Goal: Information Seeking & Learning: Learn about a topic

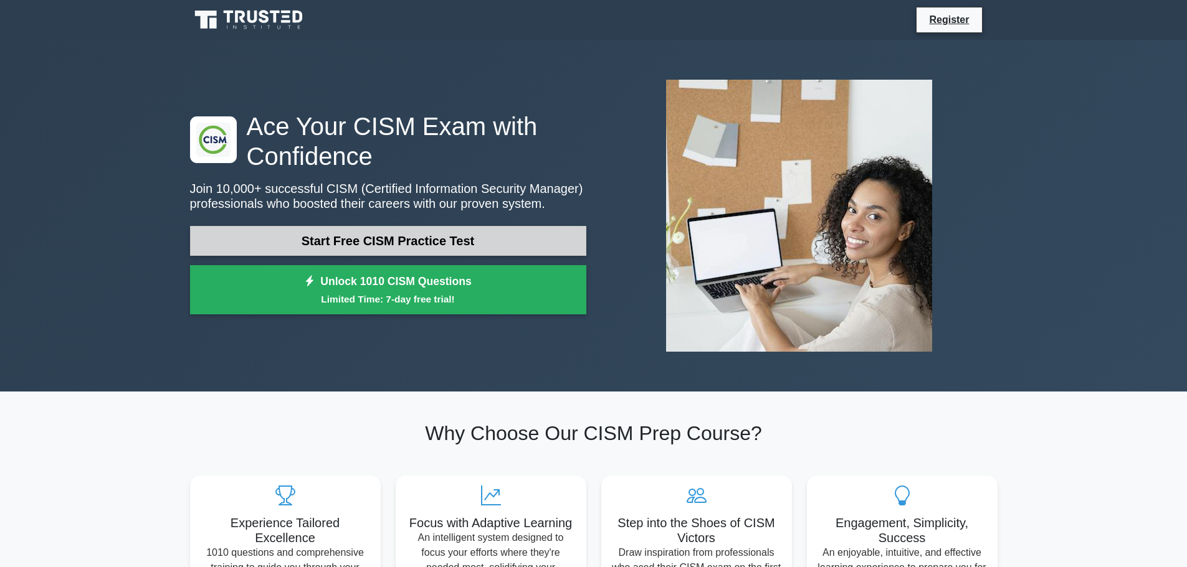
click at [381, 250] on link "Start Free CISM Practice Test" at bounding box center [388, 241] width 396 height 30
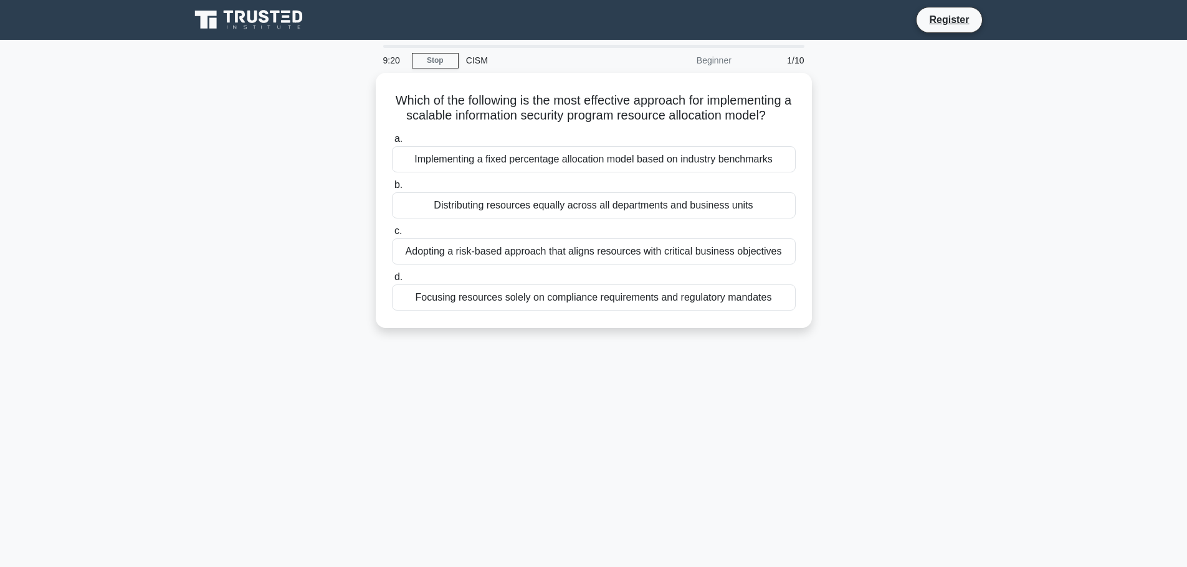
click at [930, 210] on div "Which of the following is the most effective approach for implementing a scalab…" at bounding box center [594, 208] width 822 height 270
click at [982, 168] on div "Which of the following is the most effective approach for implementing a scalab…" at bounding box center [594, 208] width 822 height 270
click at [440, 57] on link "Stop" at bounding box center [435, 61] width 47 height 16
